Goal: Use online tool/utility

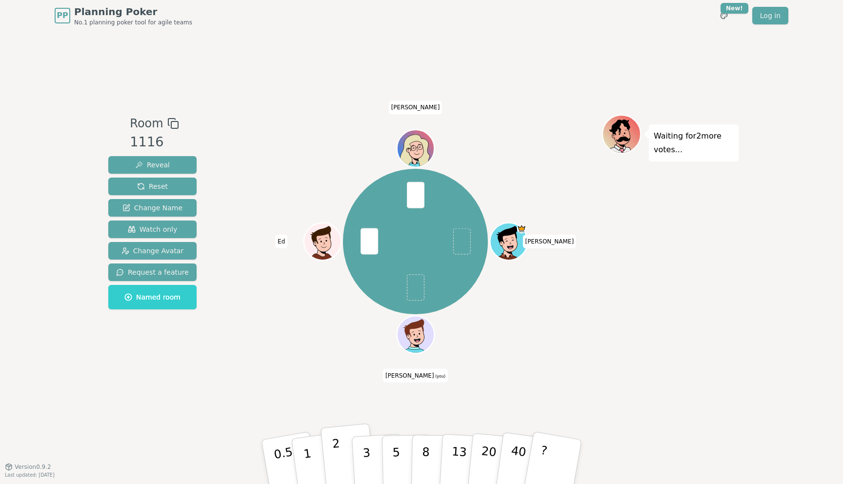
click at [340, 448] on button "2" at bounding box center [348, 462] width 56 height 78
click at [309, 452] on button "1" at bounding box center [319, 461] width 58 height 79
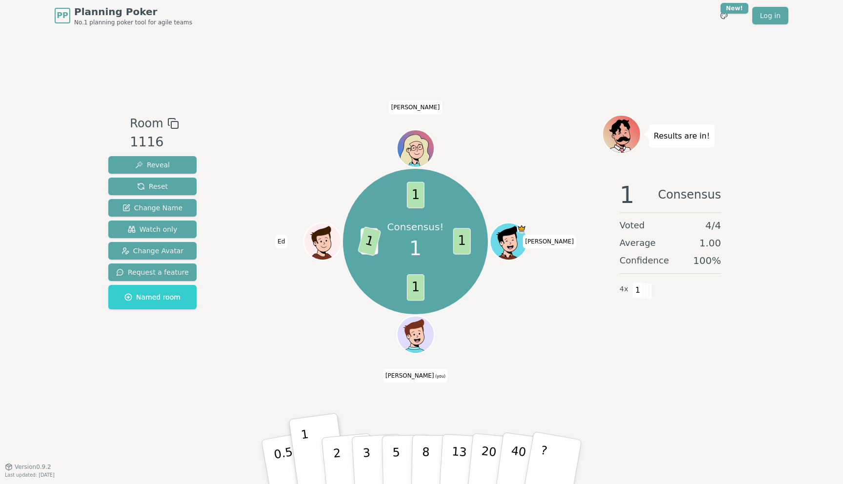
click at [263, 403] on div "Room 1116 Reveal Reset Change Name Watch only Change Avatar Request a feature N…" at bounding box center [421, 248] width 634 height 435
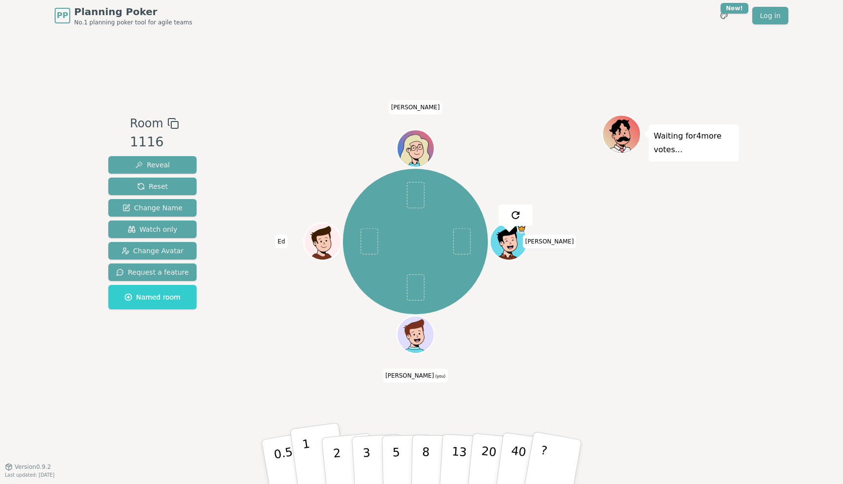
click at [309, 452] on button "1" at bounding box center [319, 461] width 58 height 79
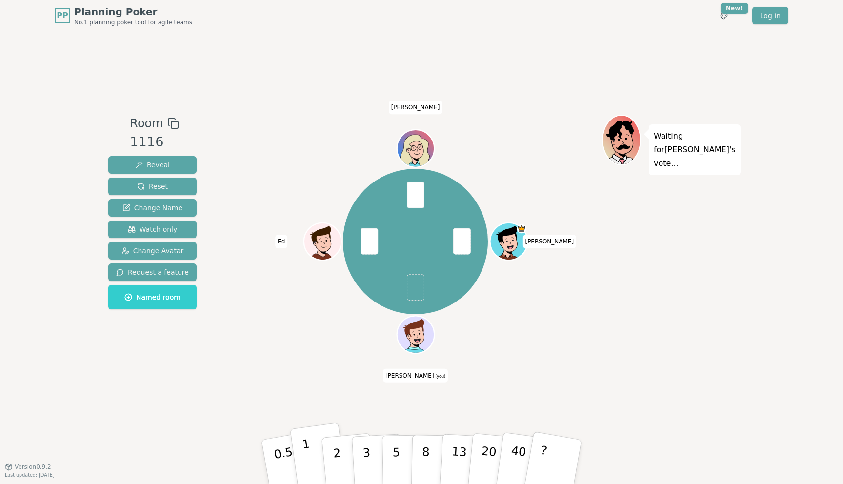
click at [310, 443] on button "1" at bounding box center [319, 461] width 58 height 79
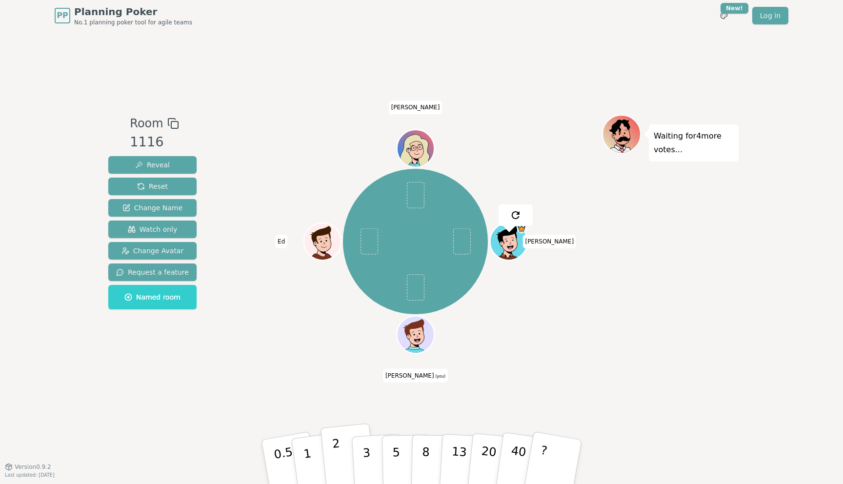
click at [339, 458] on p "2" at bounding box center [338, 463] width 13 height 53
click at [285, 360] on div "[PERSON_NAME] (you) [PERSON_NAME]" at bounding box center [415, 249] width 373 height 268
click at [340, 455] on button "2" at bounding box center [348, 462] width 56 height 78
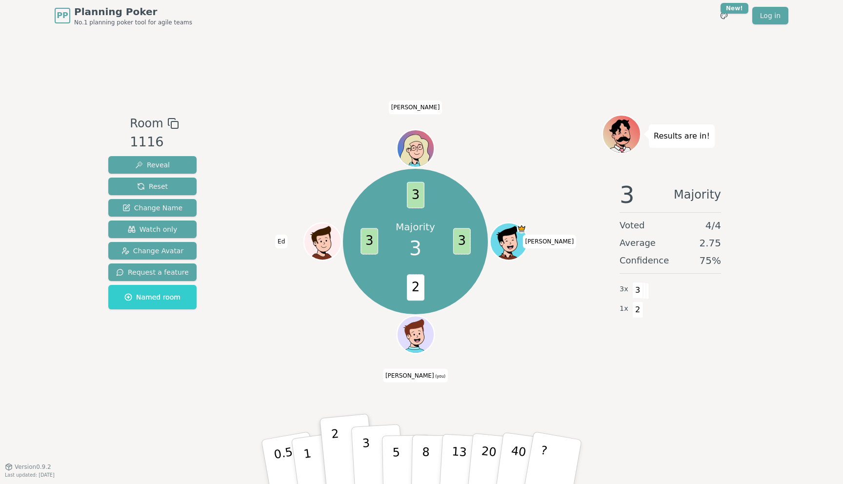
click at [377, 440] on button "3" at bounding box center [377, 462] width 53 height 76
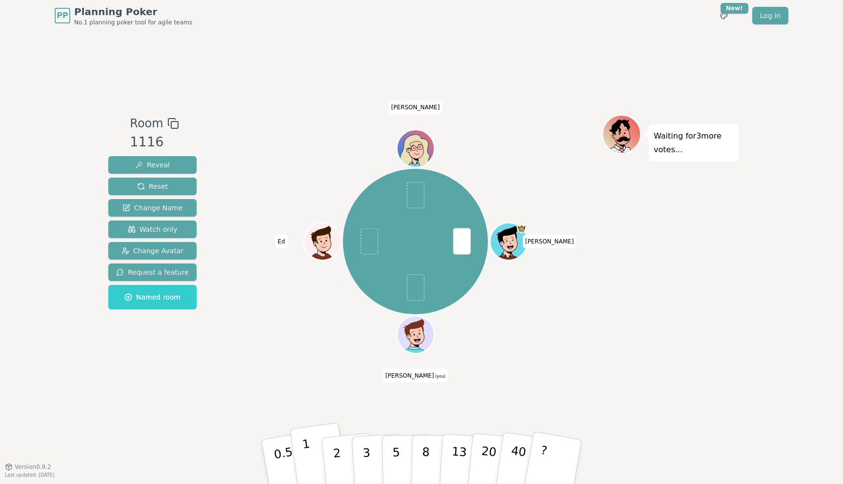
click at [312, 446] on button "1" at bounding box center [319, 461] width 58 height 79
click at [309, 453] on button "1" at bounding box center [319, 461] width 58 height 79
